Goal: Find specific page/section: Find specific page/section

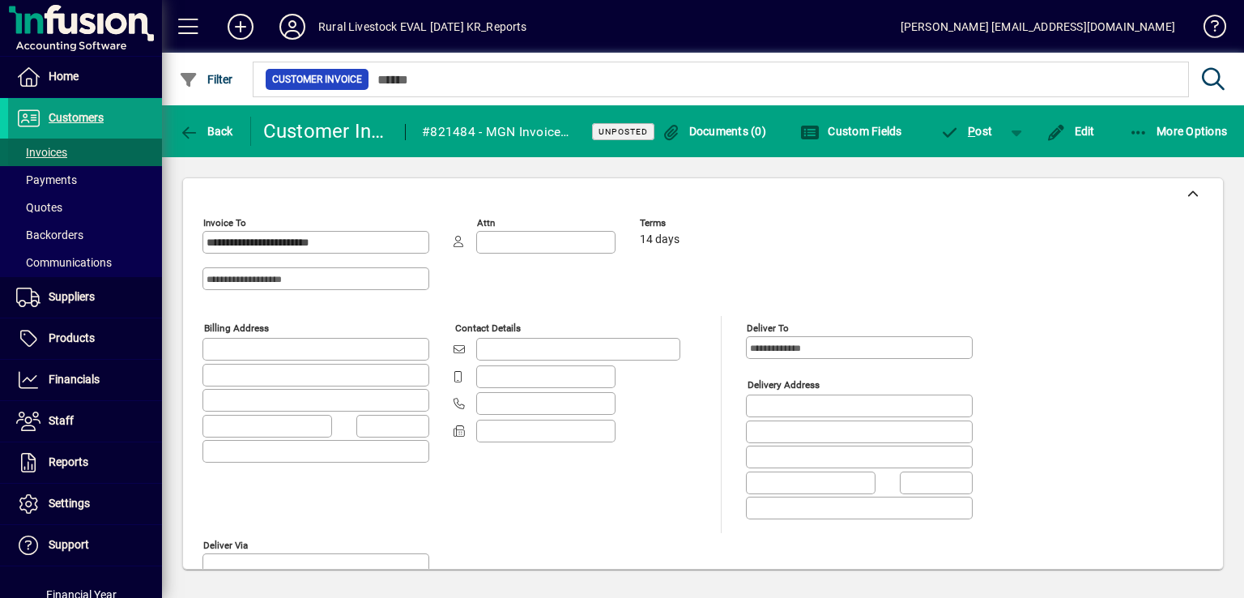
click at [75, 151] on span at bounding box center [85, 152] width 154 height 39
